Goal: Navigation & Orientation: Find specific page/section

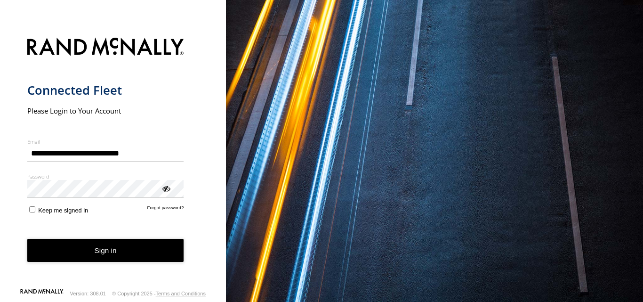
click at [100, 249] on button "Sign in" at bounding box center [105, 250] width 157 height 23
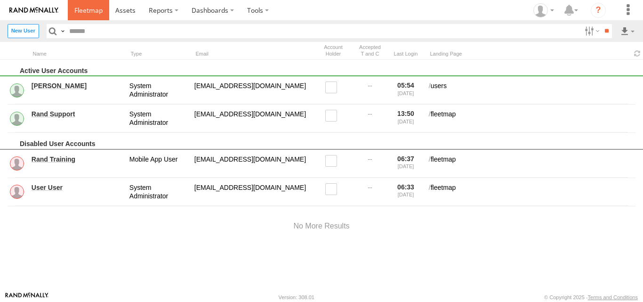
click at [86, 11] on span at bounding box center [88, 10] width 28 height 9
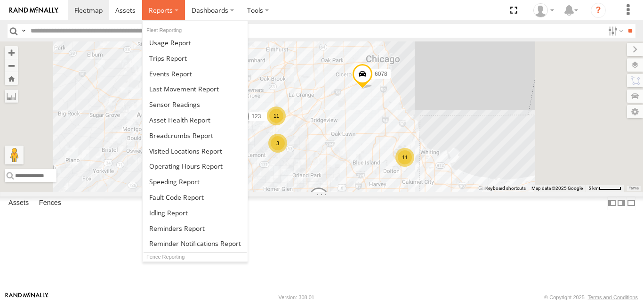
click at [175, 10] on label at bounding box center [163, 10] width 43 height 20
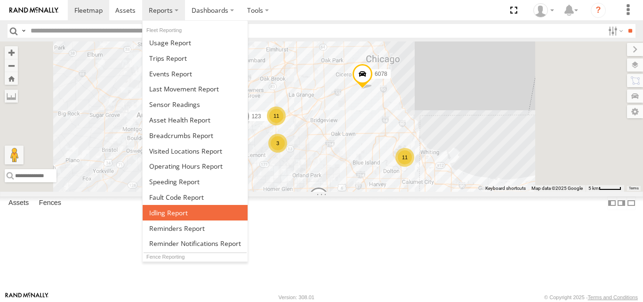
click at [175, 213] on span at bounding box center [168, 212] width 39 height 9
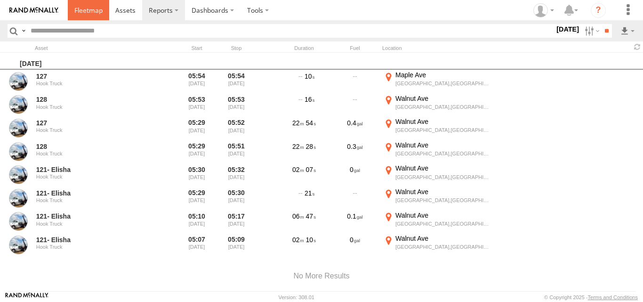
click at [86, 11] on span at bounding box center [88, 10] width 28 height 9
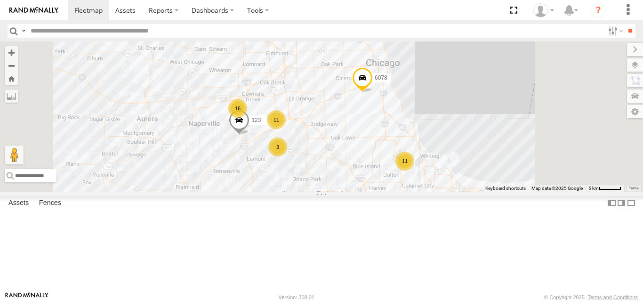
drag, startPoint x: 346, startPoint y: 224, endPoint x: 319, endPoint y: 188, distance: 45.3
click at [319, 188] on div "11 11 16 3 126 - [PERSON_NAME] 121- [PERSON_NAME] 123 6078" at bounding box center [321, 116] width 643 height 150
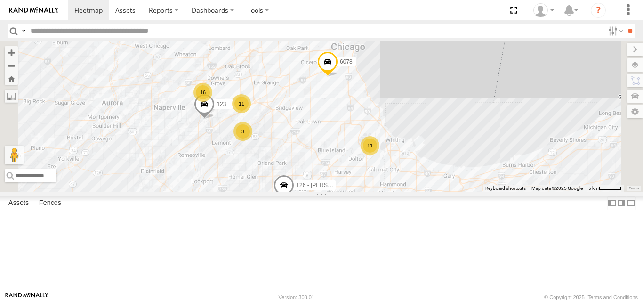
drag, startPoint x: 324, startPoint y: 177, endPoint x: 323, endPoint y: 238, distance: 60.2
click at [323, 191] on div "11 11 16 3 126 - [PERSON_NAME] 121- [PERSON_NAME] 123 6078" at bounding box center [321, 116] width 643 height 150
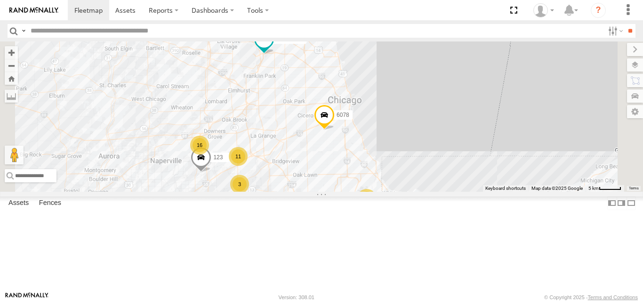
click at [274, 54] on span at bounding box center [264, 41] width 21 height 25
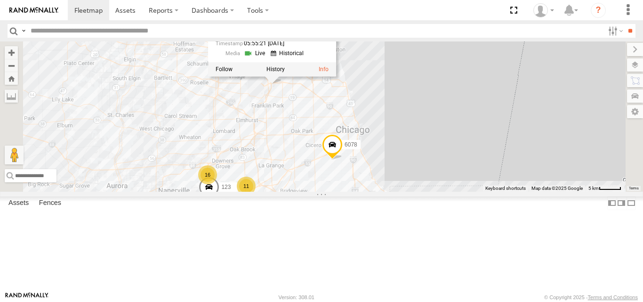
drag, startPoint x: 392, startPoint y: 152, endPoint x: 401, endPoint y: 182, distance: 31.0
click at [401, 182] on div "11 11 16 3 126 - [PERSON_NAME] F 121- Elisha 123 6078 121- [PERSON_NAME] Truck …" at bounding box center [321, 116] width 643 height 150
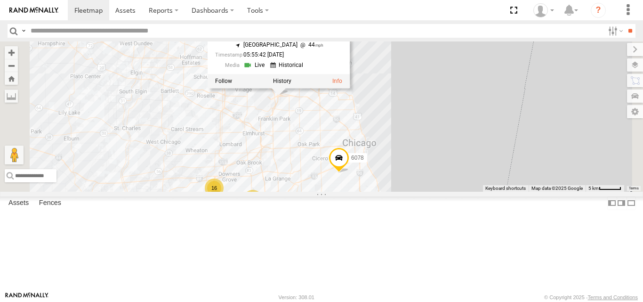
drag, startPoint x: 301, startPoint y: 146, endPoint x: 313, endPoint y: 162, distance: 20.4
click at [313, 162] on div "11 11 16 3 126 - [PERSON_NAME] F 121- Elisha 123 6078 121- [PERSON_NAME] Truck …" at bounding box center [321, 116] width 643 height 150
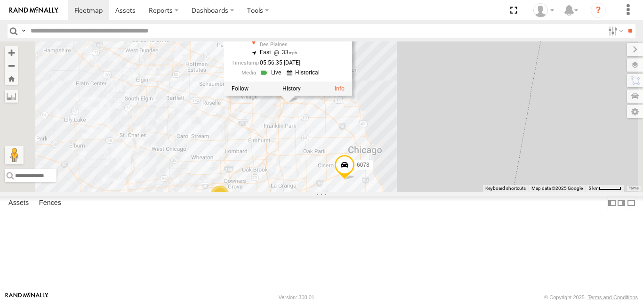
click at [0, 0] on div "Hook Truck" at bounding box center [0, 0] width 0 height 0
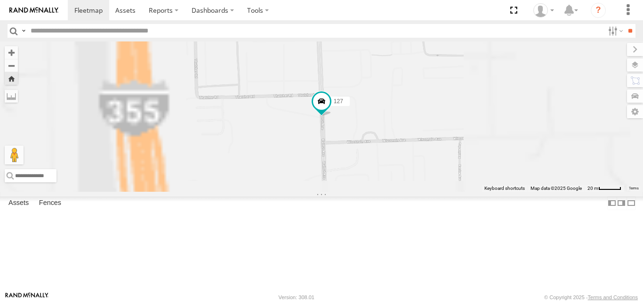
click at [0, 0] on span at bounding box center [0, 0] width 0 height 0
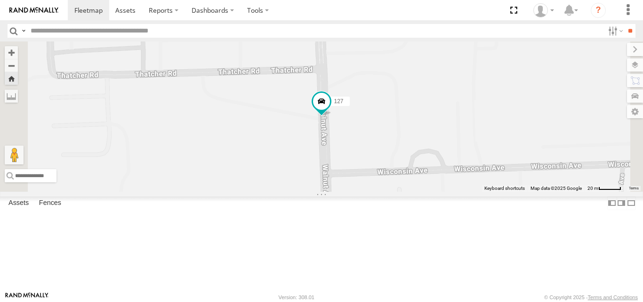
click at [0, 0] on span at bounding box center [0, 0] width 0 height 0
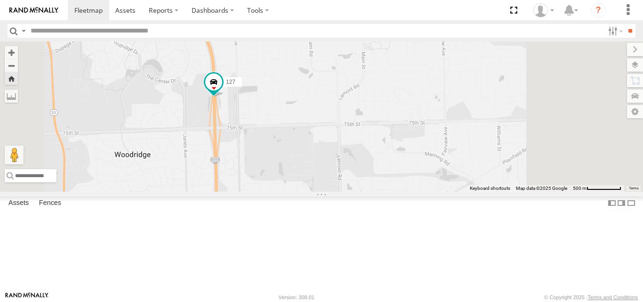
click at [0, 0] on link at bounding box center [0, 0] width 0 height 0
